Goal: Find specific page/section: Find specific page/section

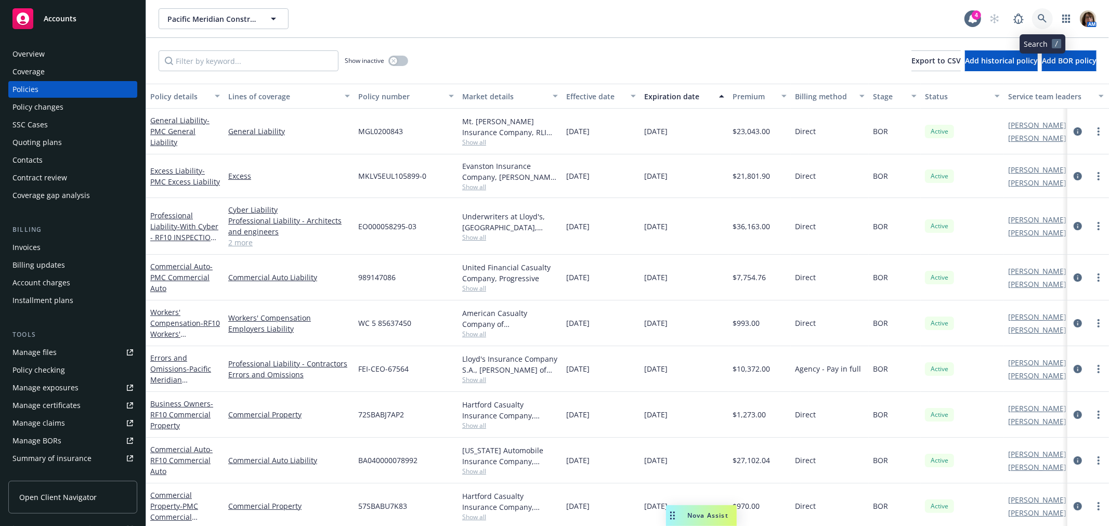
click at [1044, 14] on icon at bounding box center [1042, 18] width 9 height 9
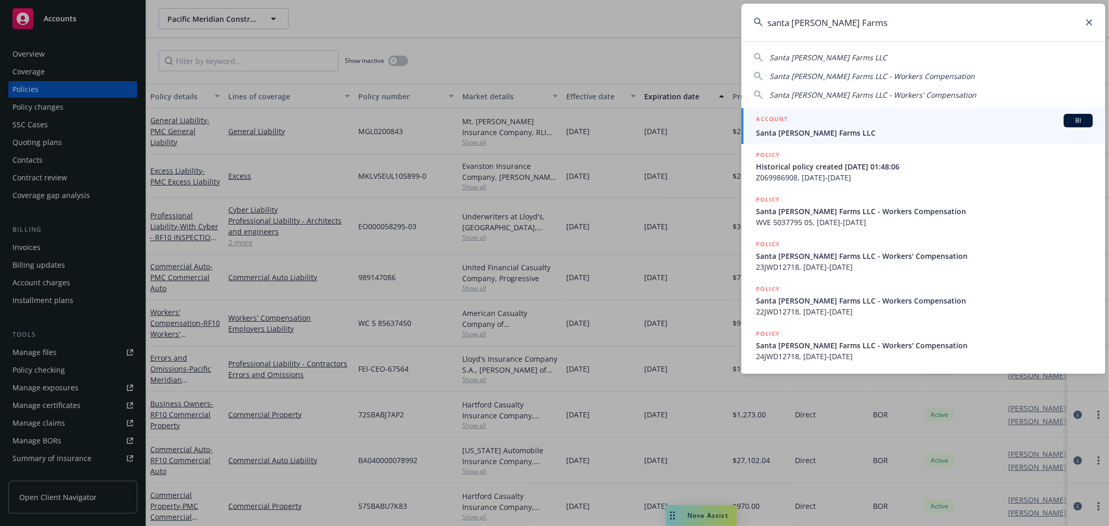
type input "santa [PERSON_NAME] Farms"
click at [818, 133] on span "Santa [PERSON_NAME] Farms LLC" at bounding box center [924, 132] width 337 height 11
